Goal: Navigation & Orientation: Find specific page/section

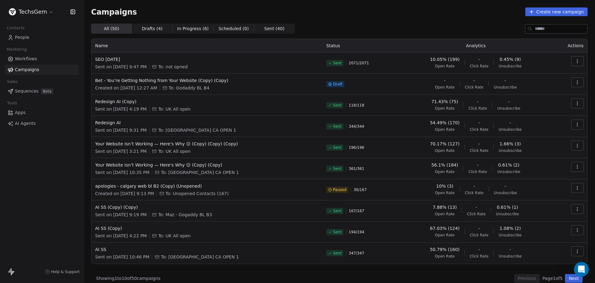
scroll to position [99, 0]
click at [29, 39] on span "People" at bounding box center [22, 37] width 15 height 7
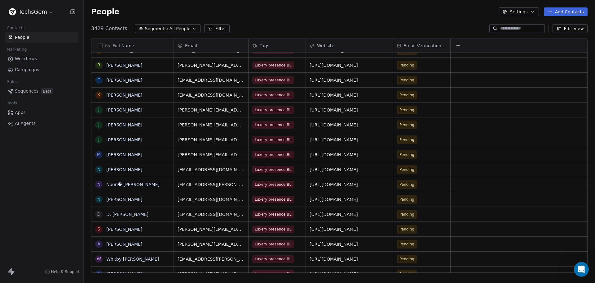
click at [35, 10] on html "TechsGem Contacts People Marketing Workflows Campaigns Sales Sequences Beta Too…" at bounding box center [297, 141] width 595 height 283
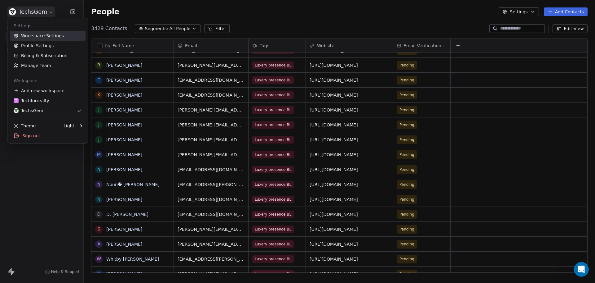
click at [43, 39] on link "Workspace Settings" at bounding box center [48, 36] width 76 height 10
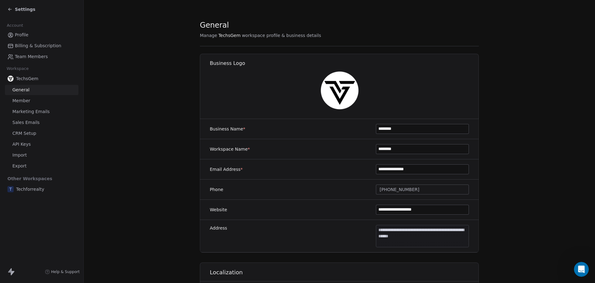
click at [31, 109] on span "Marketing Emails" at bounding box center [30, 111] width 37 height 7
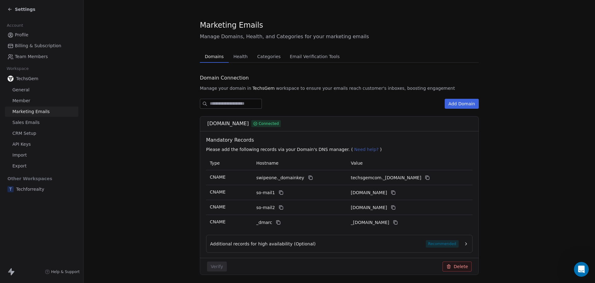
click at [306, 55] on span "Email Verification Tools" at bounding box center [314, 56] width 55 height 9
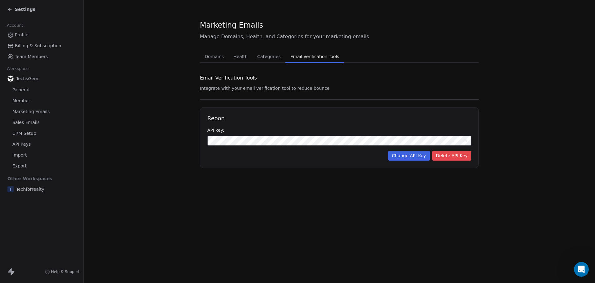
click at [465, 141] on icon at bounding box center [465, 140] width 5 height 3
click at [465, 141] on icon at bounding box center [465, 141] width 5 height 4
click at [18, 11] on span "Settings" at bounding box center [25, 9] width 20 height 6
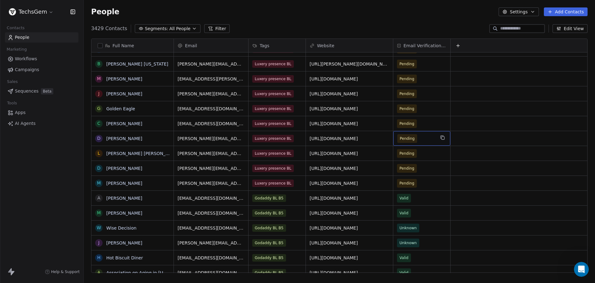
click at [412, 136] on span "Pending" at bounding box center [407, 138] width 15 height 6
click at [403, 140] on span "Pending" at bounding box center [406, 138] width 15 height 6
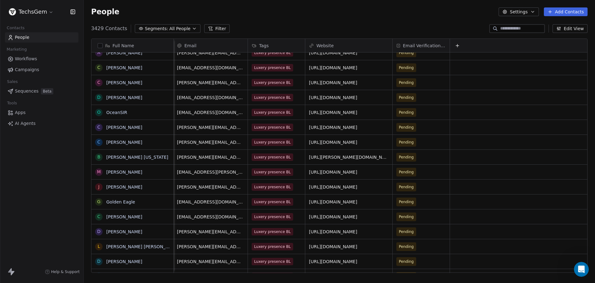
click at [17, 71] on span "Campaigns" at bounding box center [27, 69] width 24 height 7
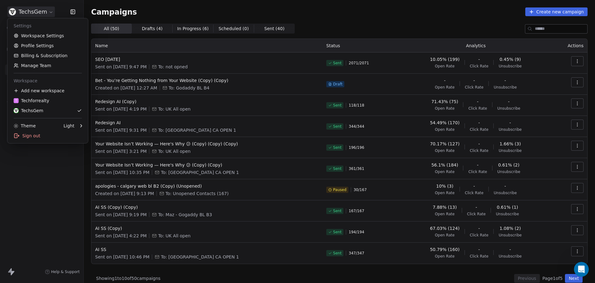
click at [27, 12] on html "TechsGem Contacts People Marketing Workflows Campaigns Sales Sequences Beta Too…" at bounding box center [297, 141] width 595 height 283
click at [34, 31] on link "Workspace Settings" at bounding box center [48, 36] width 76 height 10
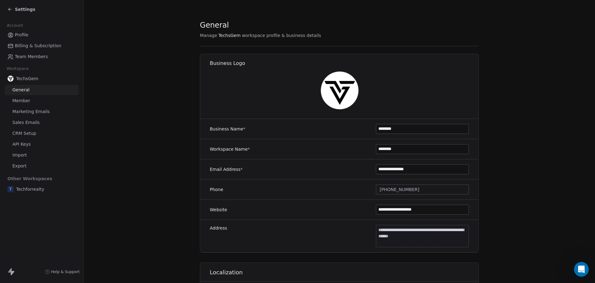
click at [33, 111] on span "Marketing Emails" at bounding box center [30, 111] width 37 height 7
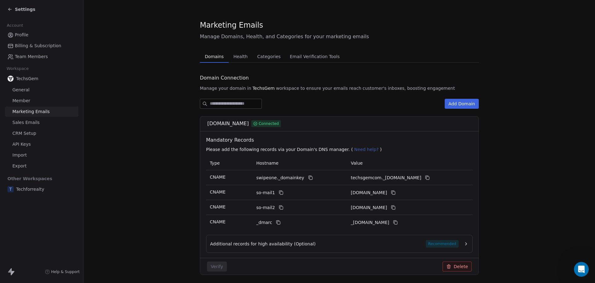
click at [301, 57] on span "Email Verification Tools" at bounding box center [314, 56] width 55 height 9
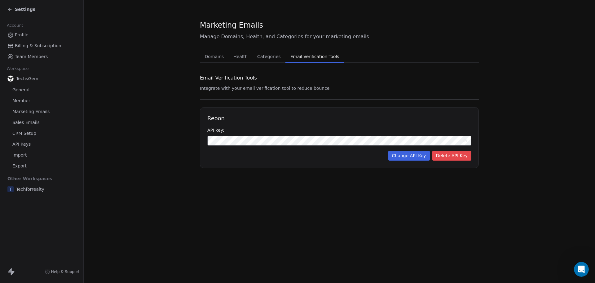
click at [409, 154] on button "Change API Key" at bounding box center [410, 155] width 42 height 10
click at [177, 142] on section "Marketing Emails Manage Domains, Health, and Categories for your marketing emai…" at bounding box center [340, 94] width 512 height 188
click at [459, 154] on button "Save API Key" at bounding box center [454, 155] width 36 height 10
click at [15, 9] on span "Settings" at bounding box center [25, 9] width 20 height 6
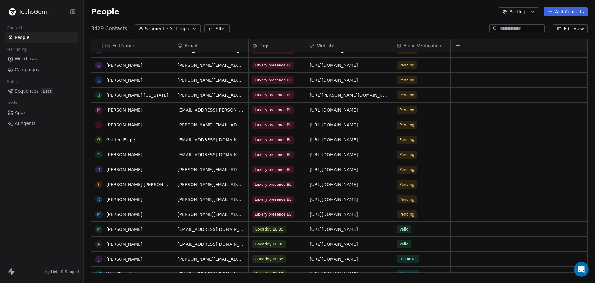
scroll to position [11846, 0]
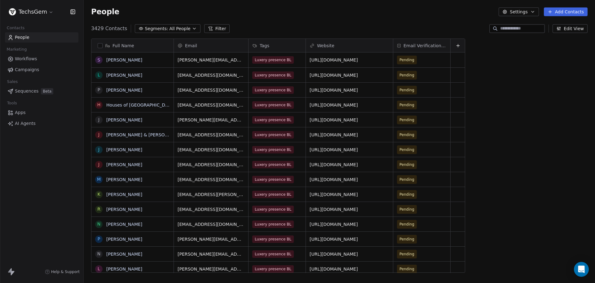
scroll to position [244, 507]
click at [16, 111] on span "Apps" at bounding box center [20, 112] width 11 height 7
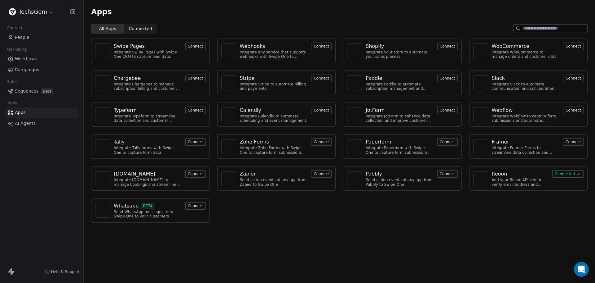
click at [565, 174] on button "Connected" at bounding box center [568, 173] width 31 height 7
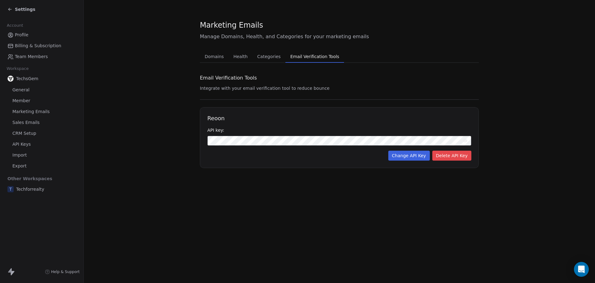
click at [19, 7] on span "Settings" at bounding box center [25, 9] width 20 height 6
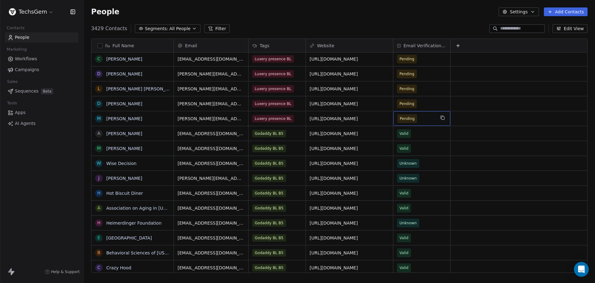
click at [414, 120] on span "Pending" at bounding box center [408, 118] width 20 height 9
click at [413, 119] on span "Pending" at bounding box center [407, 118] width 15 height 6
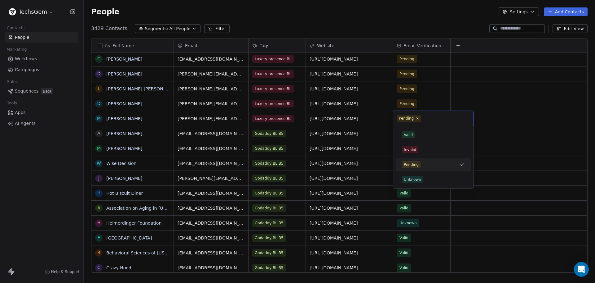
click at [489, 116] on html "TechsGem Contacts People Marketing Workflows Campaigns Sales Sequences Beta Too…" at bounding box center [297, 141] width 595 height 283
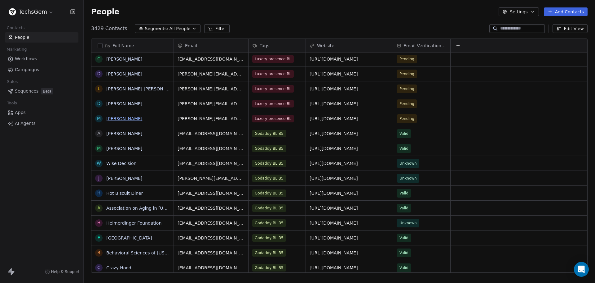
click at [127, 119] on link "[PERSON_NAME]" at bounding box center [124, 118] width 36 height 5
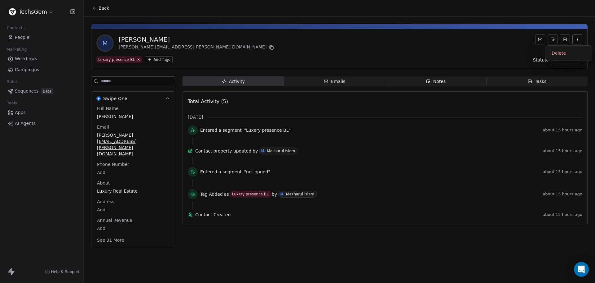
click at [574, 41] on button "button" at bounding box center [578, 39] width 10 height 10
click at [576, 38] on icon "button" at bounding box center [577, 39] width 5 height 5
click at [20, 37] on span "People" at bounding box center [22, 37] width 15 height 7
